Goal: Transaction & Acquisition: Purchase product/service

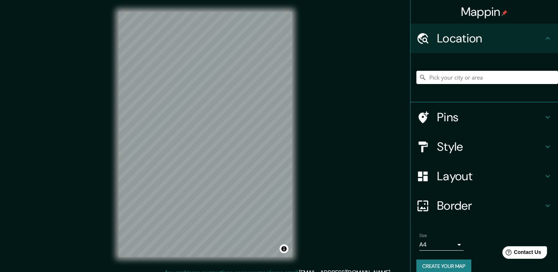
click at [464, 78] on input "Pick your city or area" at bounding box center [488, 77] width 142 height 13
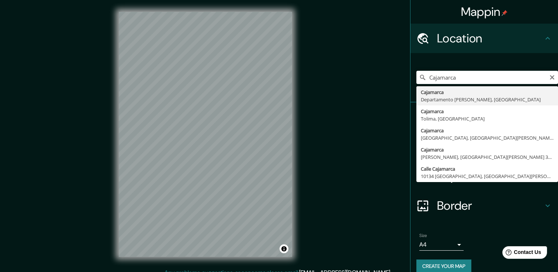
type input "Cajamarca, [GEOGRAPHIC_DATA][PERSON_NAME], [GEOGRAPHIC_DATA]"
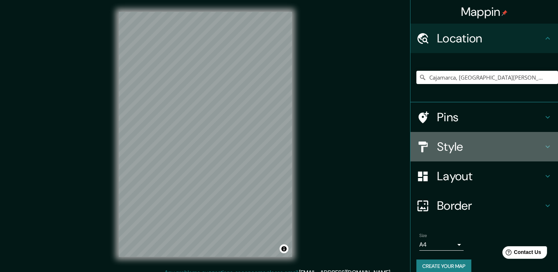
click at [426, 147] on div at bounding box center [427, 147] width 21 height 13
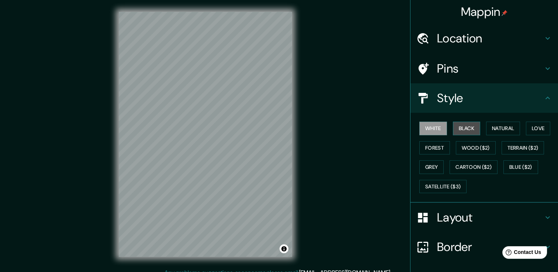
click at [469, 130] on button "Black" at bounding box center [467, 129] width 28 height 14
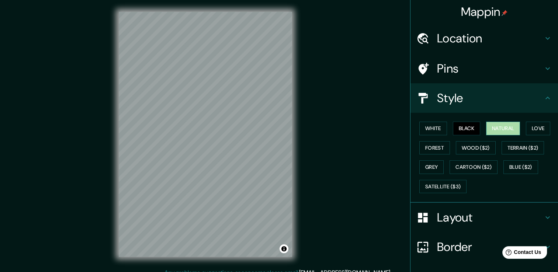
click at [505, 126] on button "Natural" at bounding box center [503, 129] width 34 height 14
click at [434, 150] on button "Forest" at bounding box center [435, 148] width 31 height 14
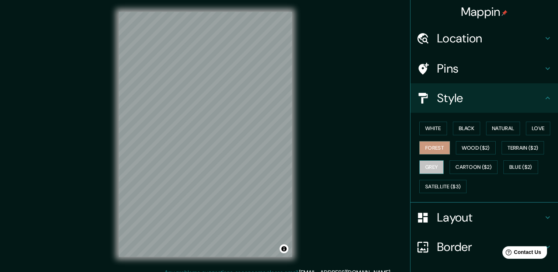
click at [425, 165] on button "Grey" at bounding box center [432, 167] width 24 height 14
click at [473, 162] on button "Cartoon ($2)" at bounding box center [474, 167] width 48 height 14
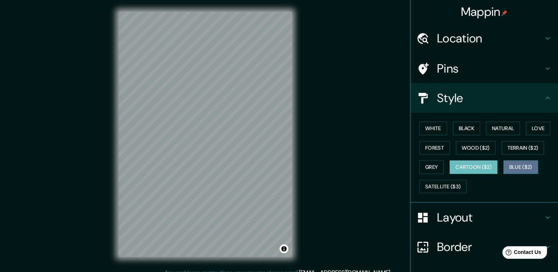
click at [512, 163] on button "Blue ($2)" at bounding box center [521, 167] width 35 height 14
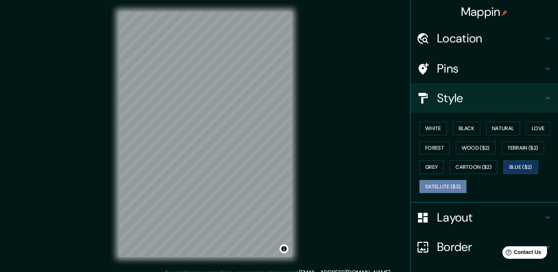
click at [432, 189] on button "Satellite ($3)" at bounding box center [443, 187] width 47 height 14
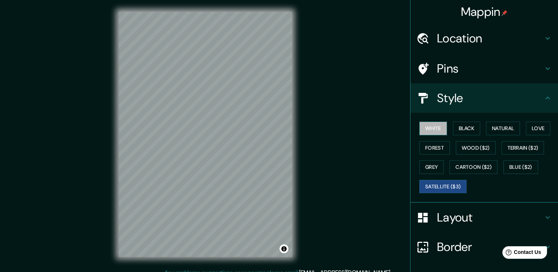
click at [422, 126] on button "White" at bounding box center [434, 129] width 28 height 14
click at [462, 128] on button "Black" at bounding box center [467, 129] width 28 height 14
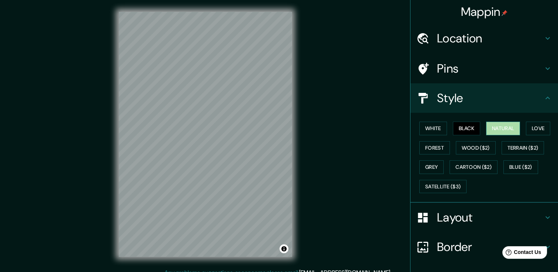
click at [494, 125] on button "Natural" at bounding box center [503, 129] width 34 height 14
click at [541, 125] on button "Love" at bounding box center [538, 129] width 24 height 14
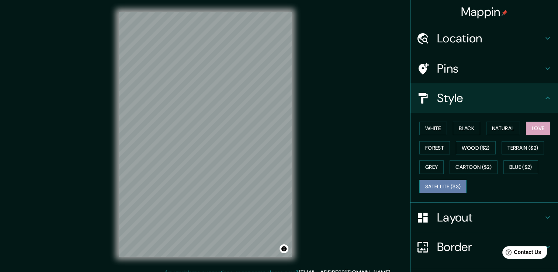
click at [429, 180] on button "Satellite ($3)" at bounding box center [443, 187] width 47 height 14
click at [428, 171] on button "Grey" at bounding box center [432, 167] width 24 height 14
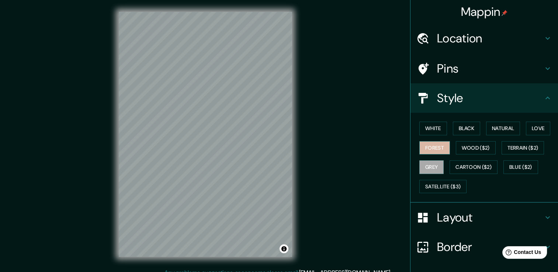
click at [431, 150] on button "Forest" at bounding box center [435, 148] width 31 height 14
click at [425, 167] on button "Grey" at bounding box center [432, 167] width 24 height 14
click at [198, 230] on div at bounding box center [197, 229] width 6 height 6
click at [426, 128] on button "White" at bounding box center [434, 129] width 28 height 14
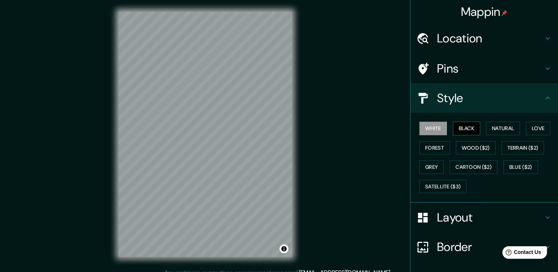
click at [458, 130] on button "Black" at bounding box center [467, 129] width 28 height 14
click at [495, 131] on button "Natural" at bounding box center [503, 129] width 34 height 14
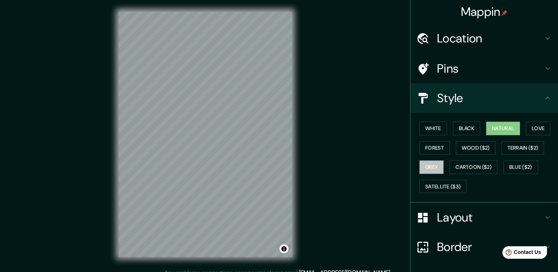
click at [427, 168] on button "Grey" at bounding box center [432, 167] width 24 height 14
click at [534, 133] on button "Love" at bounding box center [538, 129] width 24 height 14
click at [505, 133] on button "Natural" at bounding box center [503, 129] width 34 height 14
click at [422, 165] on button "Grey" at bounding box center [432, 167] width 24 height 14
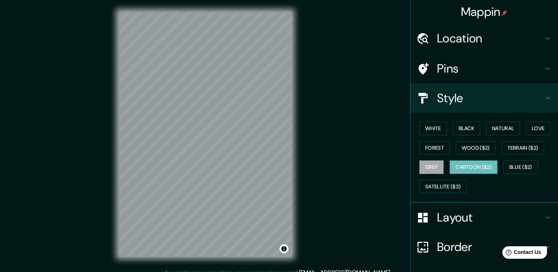
click at [466, 171] on button "Cartoon ($2)" at bounding box center [474, 167] width 48 height 14
click at [445, 185] on button "Satellite ($3)" at bounding box center [443, 187] width 47 height 14
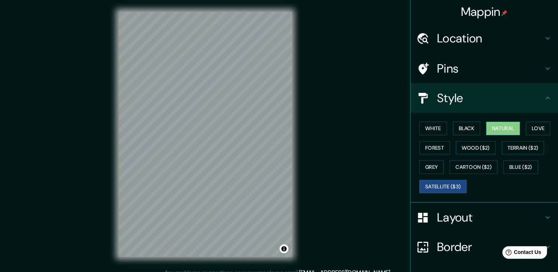
click at [487, 125] on button "Natural" at bounding box center [503, 129] width 34 height 14
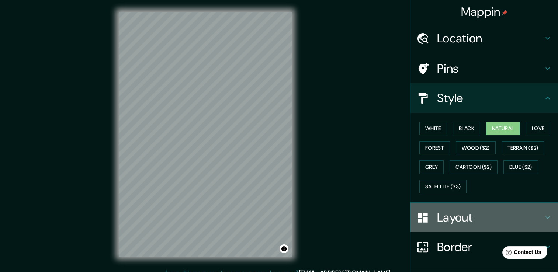
click at [445, 224] on h4 "Layout" at bounding box center [490, 217] width 106 height 15
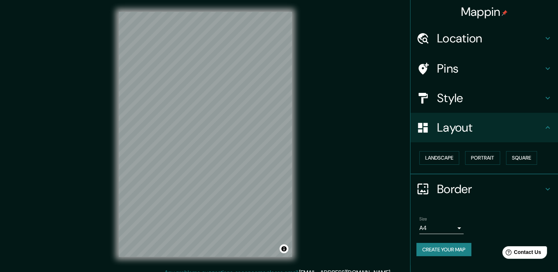
scroll to position [8, 0]
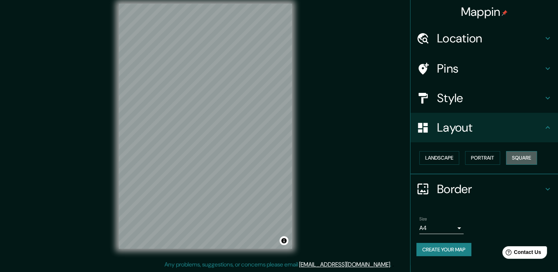
click at [521, 158] on button "Square" at bounding box center [521, 158] width 31 height 14
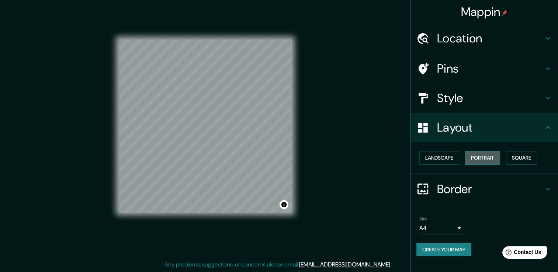
click at [480, 155] on button "Portrait" at bounding box center [482, 158] width 35 height 14
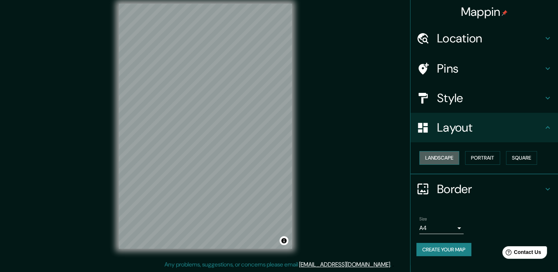
click at [438, 156] on button "Landscape" at bounding box center [440, 158] width 40 height 14
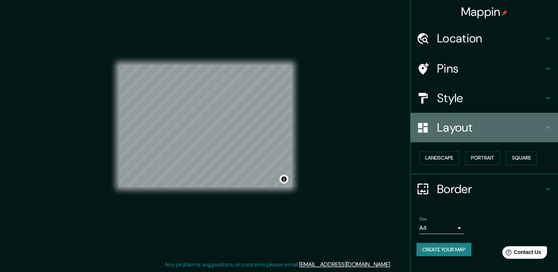
click at [546, 128] on icon at bounding box center [547, 127] width 9 height 9
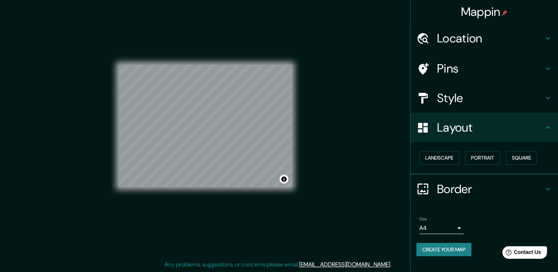
click at [551, 129] on icon at bounding box center [547, 127] width 9 height 9
click at [548, 132] on div "Layout" at bounding box center [485, 128] width 148 height 30
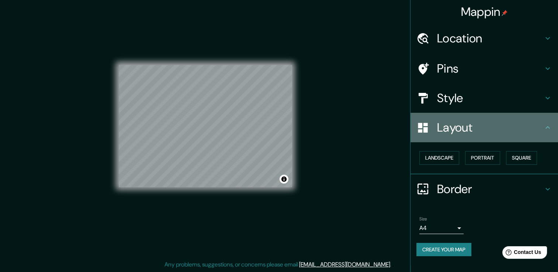
click at [548, 132] on div "Layout" at bounding box center [485, 128] width 148 height 30
click at [541, 130] on h4 "Layout" at bounding box center [490, 127] width 106 height 15
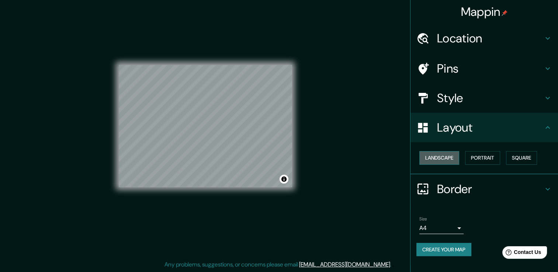
click at [439, 153] on button "Landscape" at bounding box center [440, 158] width 40 height 14
click at [283, 182] on button "Toggle attribution" at bounding box center [284, 179] width 9 height 9
click at [261, 179] on link "Improve this map" at bounding box center [259, 179] width 37 height 5
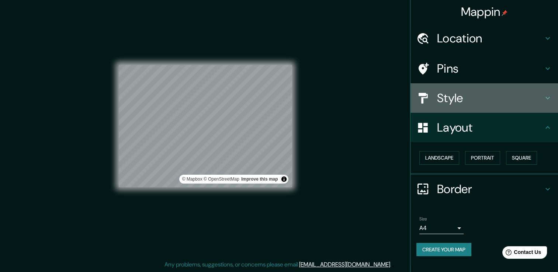
click at [507, 92] on h4 "Style" at bounding box center [490, 98] width 106 height 15
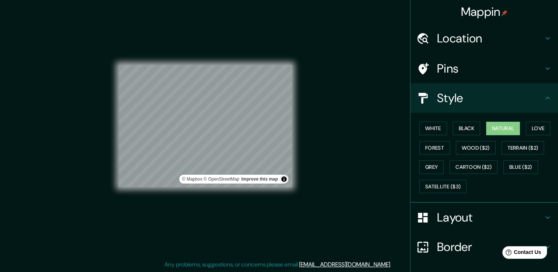
scroll to position [1, 0]
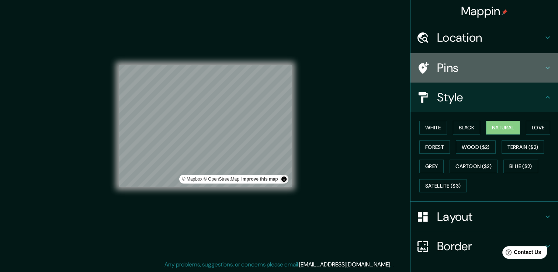
click at [501, 67] on h4 "Pins" at bounding box center [490, 68] width 106 height 15
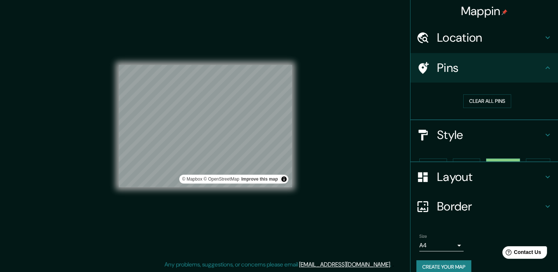
scroll to position [0, 0]
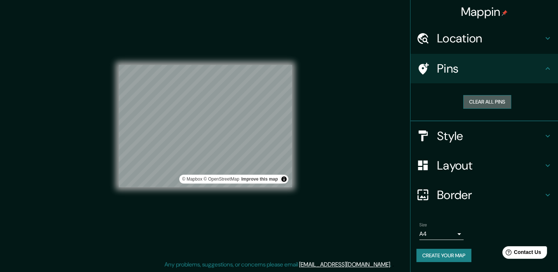
click at [483, 101] on button "Clear all pins" at bounding box center [487, 102] width 48 height 14
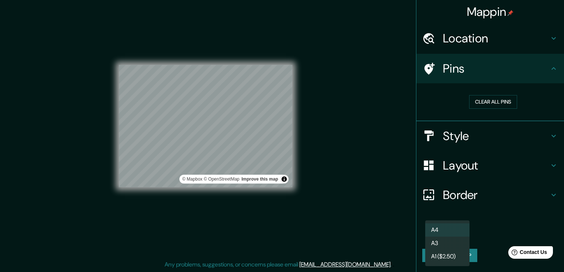
click at [452, 230] on body "Mappin Location Cajamarca, Departamento de Cajamarca, Perú Pins Clear all pins …" at bounding box center [282, 128] width 564 height 272
click at [445, 241] on li "A3" at bounding box center [447, 243] width 44 height 13
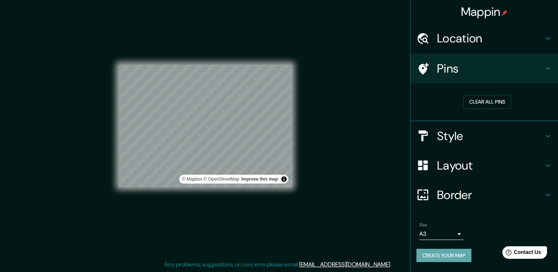
click at [434, 258] on button "Create your map" at bounding box center [444, 256] width 55 height 14
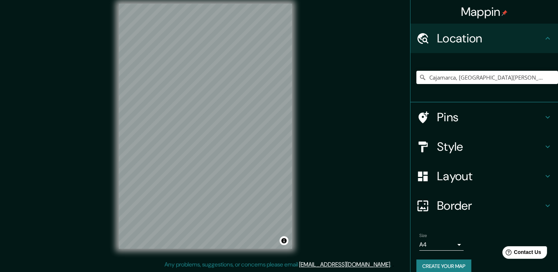
scroll to position [9, 0]
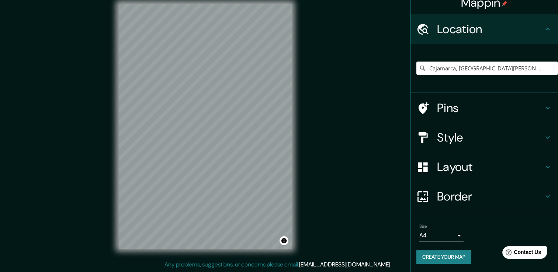
click at [441, 132] on h4 "Style" at bounding box center [490, 137] width 106 height 15
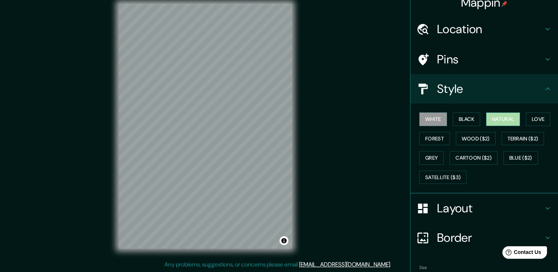
click at [497, 117] on button "Natural" at bounding box center [503, 120] width 34 height 14
